Goal: Task Accomplishment & Management: Manage account settings

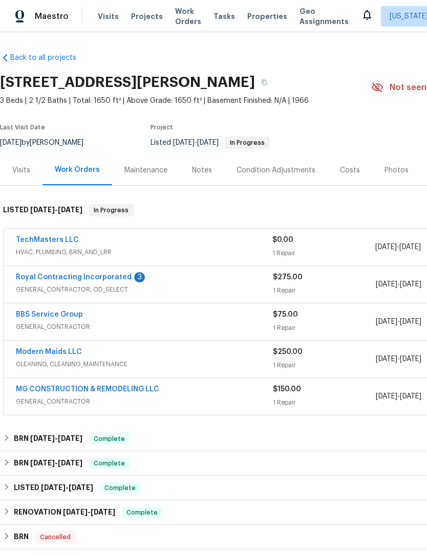
click at [180, 17] on span "Work Orders" at bounding box center [188, 16] width 26 height 20
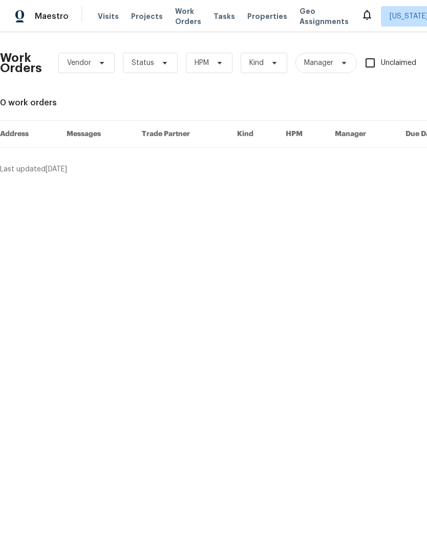
click at [177, 7] on span "Work Orders" at bounding box center [188, 16] width 26 height 20
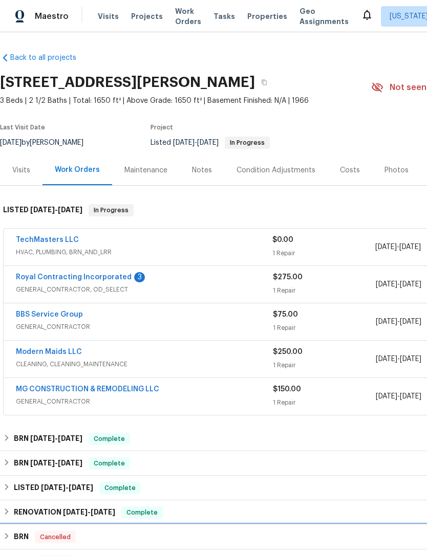
click at [234, 542] on div "BRN Cancelled" at bounding box center [289, 537] width 572 height 12
